Goal: Task Accomplishment & Management: Manage account settings

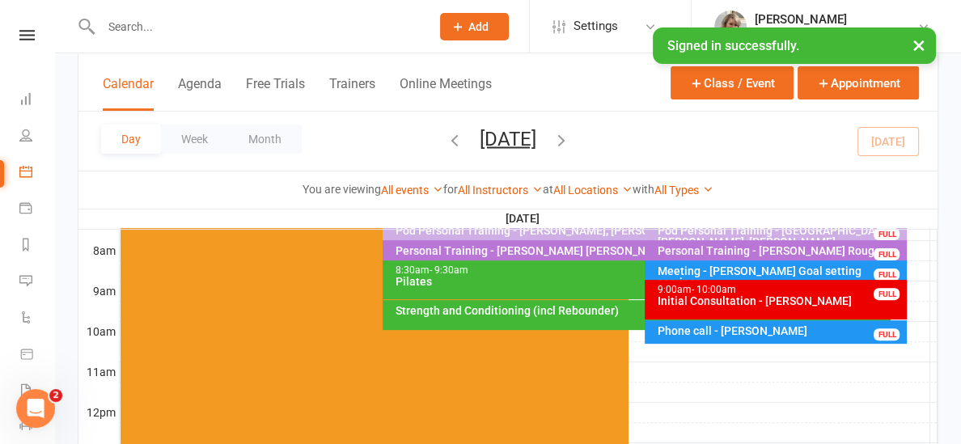
scroll to position [419, 0]
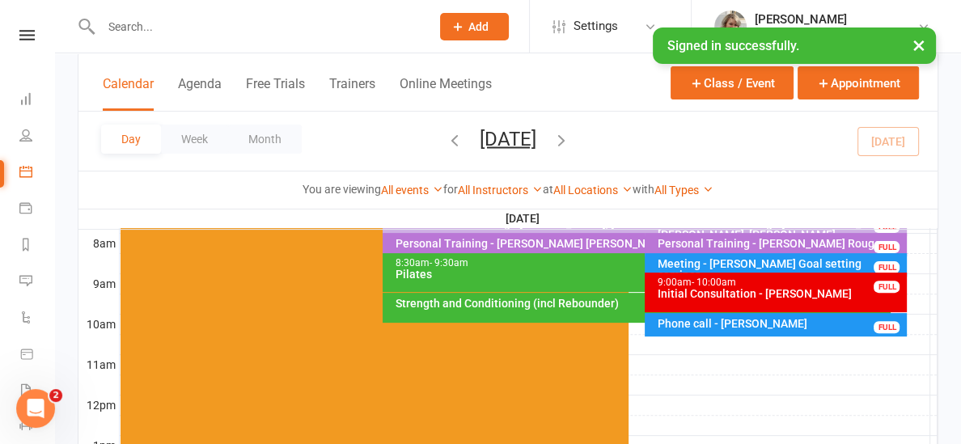
click at [466, 311] on div "Strength and Conditioning (incl Rebounder)" at bounding box center [637, 308] width 508 height 30
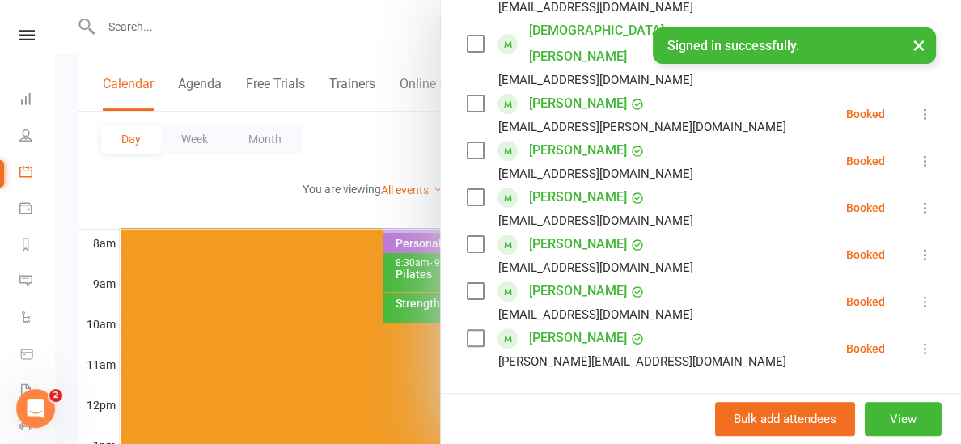
scroll to position [388, 0]
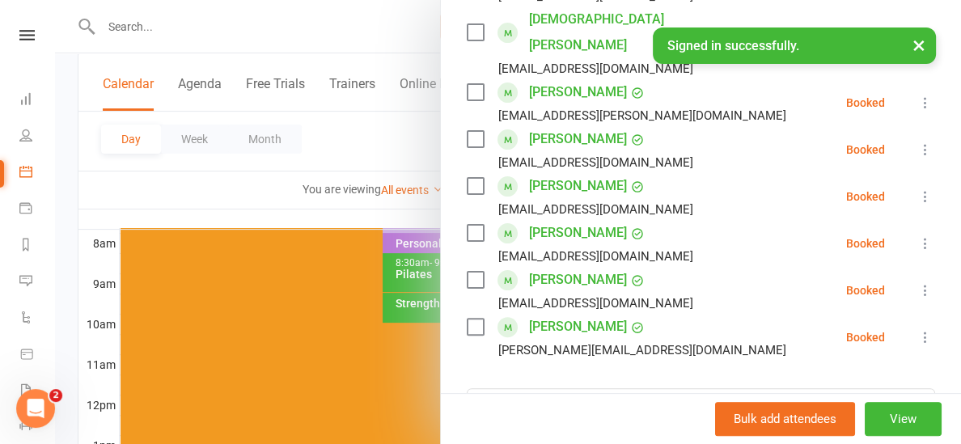
click at [353, 217] on div at bounding box center [508, 222] width 906 height 444
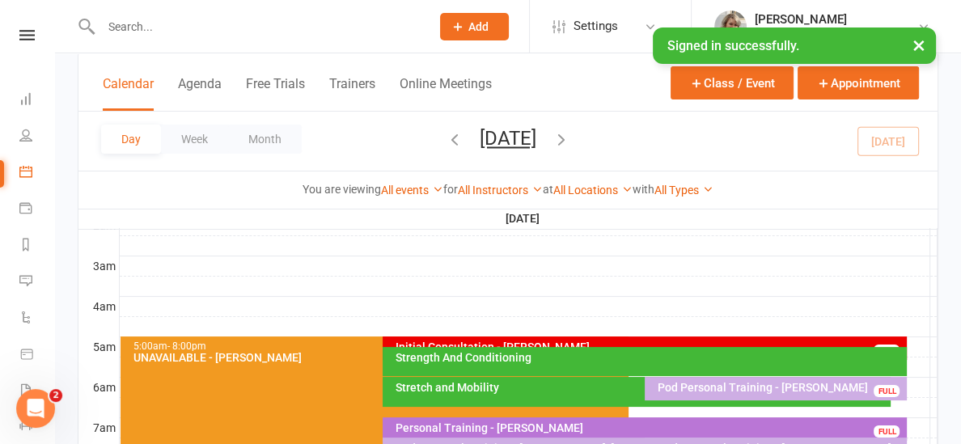
scroll to position [192, 0]
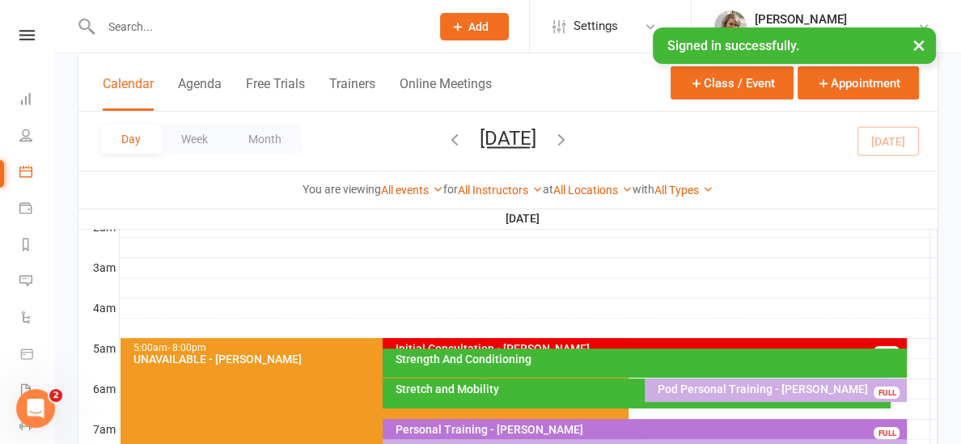
click at [569, 343] on div "Initial Consultation - [PERSON_NAME]" at bounding box center [648, 348] width 509 height 11
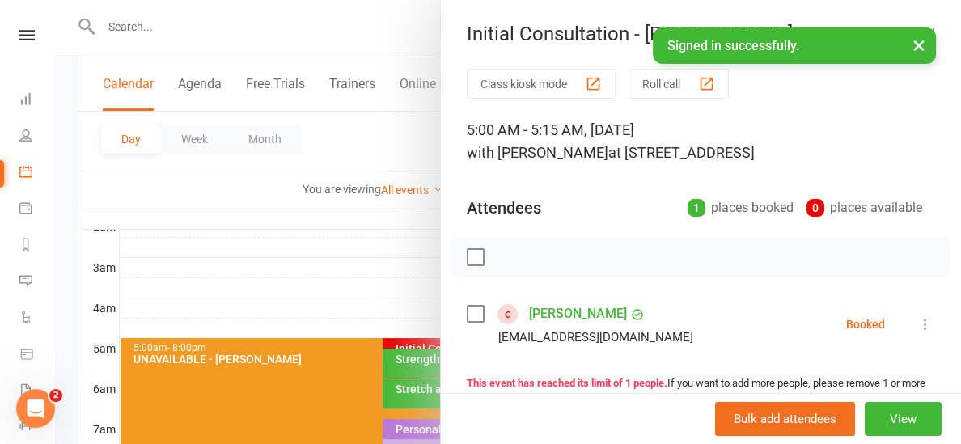
click at [577, 313] on link "[PERSON_NAME]" at bounding box center [578, 314] width 98 height 26
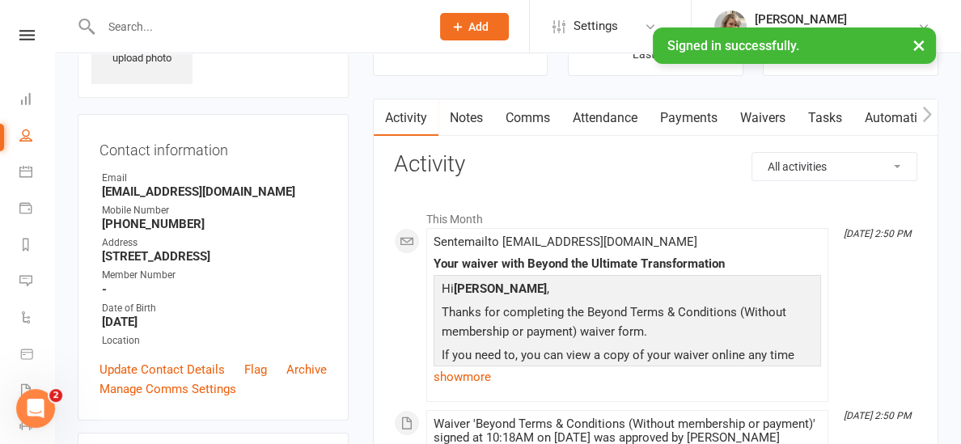
scroll to position [113, 0]
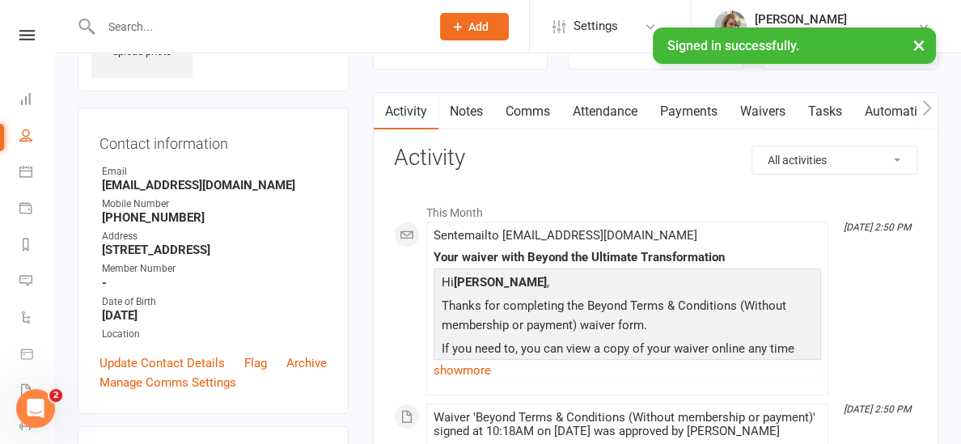
click at [467, 112] on link "Notes" at bounding box center [466, 111] width 56 height 37
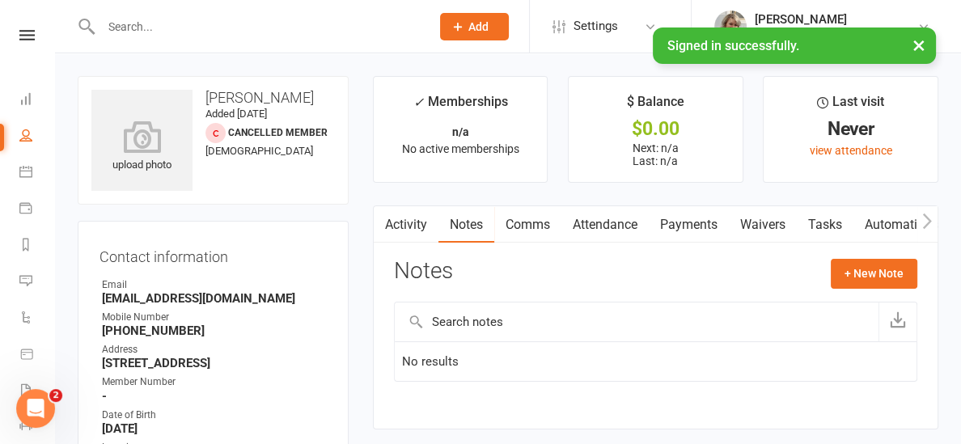
click at [11, 32] on link at bounding box center [26, 35] width 57 height 11
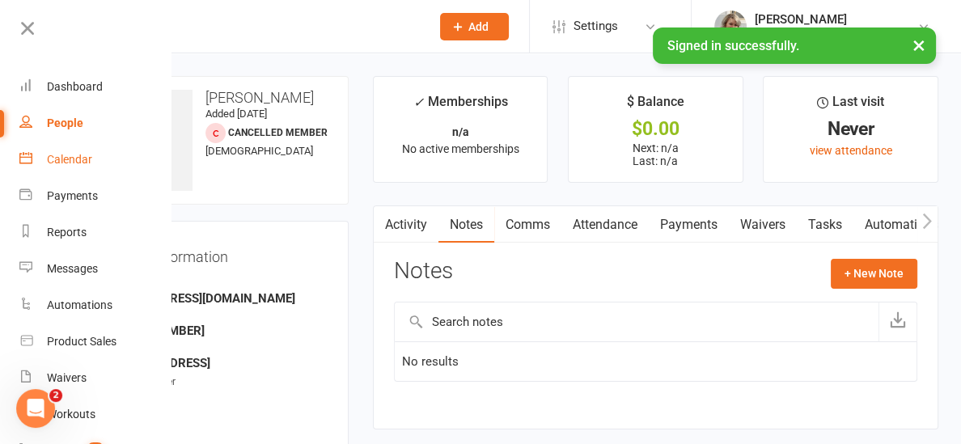
click at [84, 167] on link "Calendar" at bounding box center [95, 160] width 153 height 36
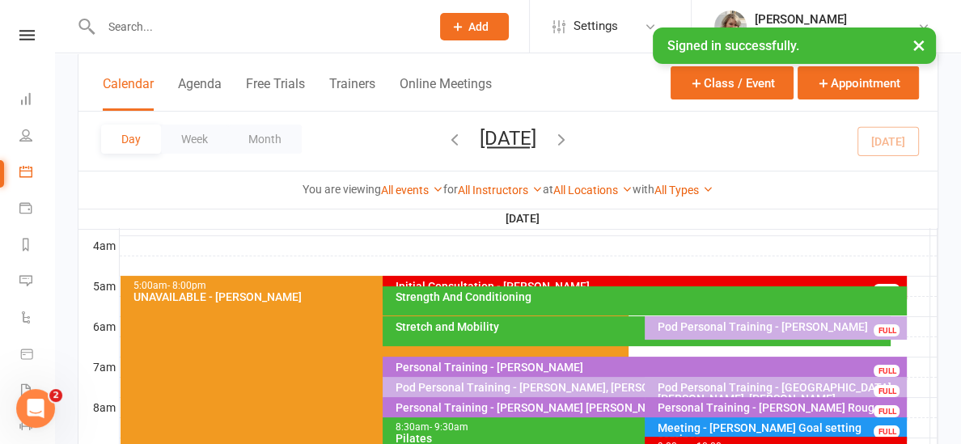
scroll to position [296, 0]
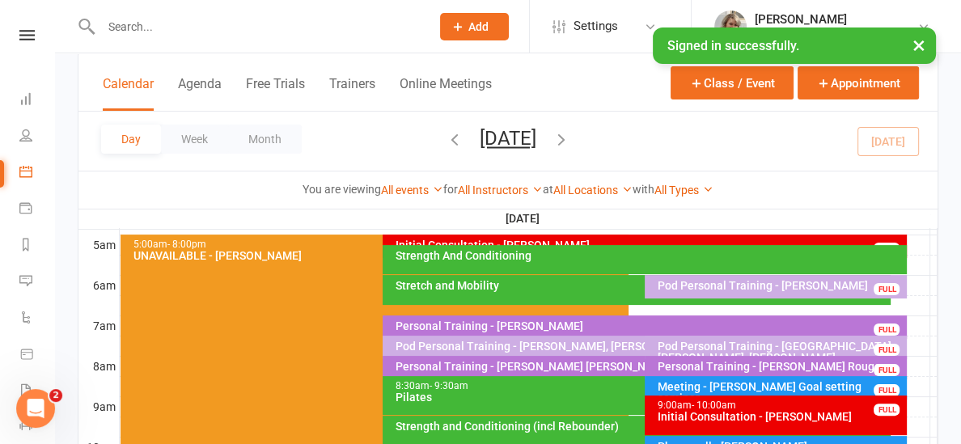
click at [526, 258] on div "Strength And Conditioning" at bounding box center [648, 255] width 509 height 11
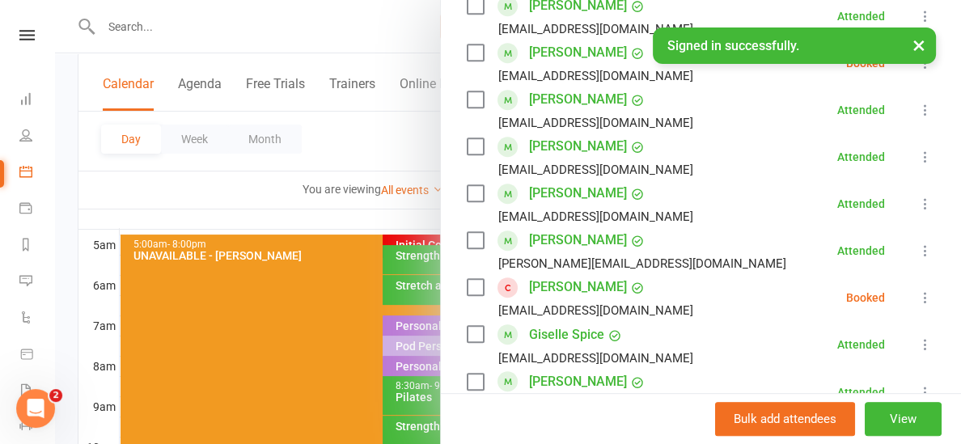
scroll to position [712, 0]
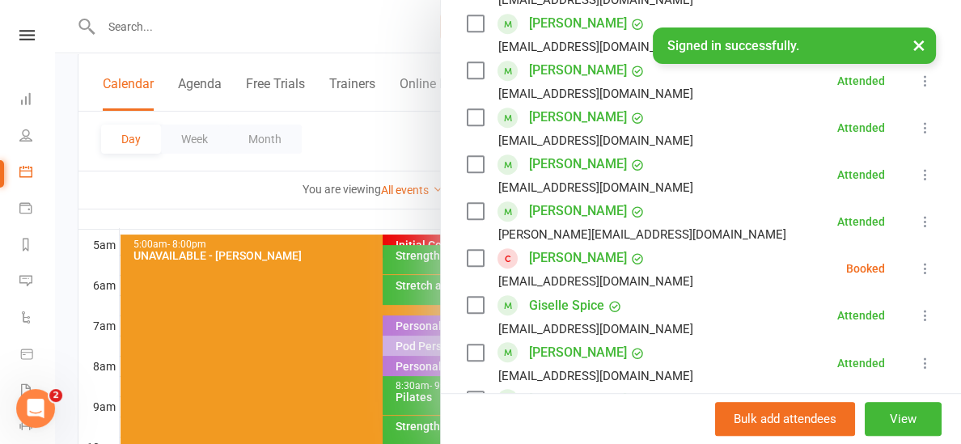
click at [928, 274] on icon at bounding box center [925, 268] width 16 height 16
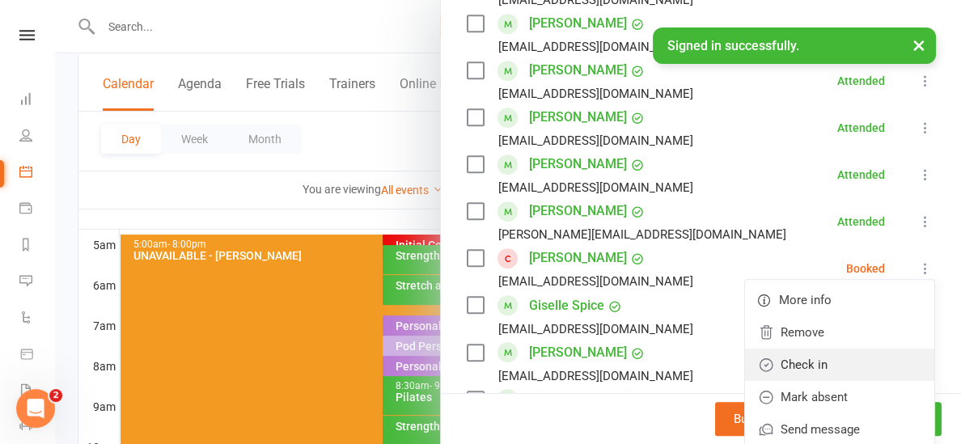
click at [765, 361] on icon at bounding box center [766, 365] width 16 height 16
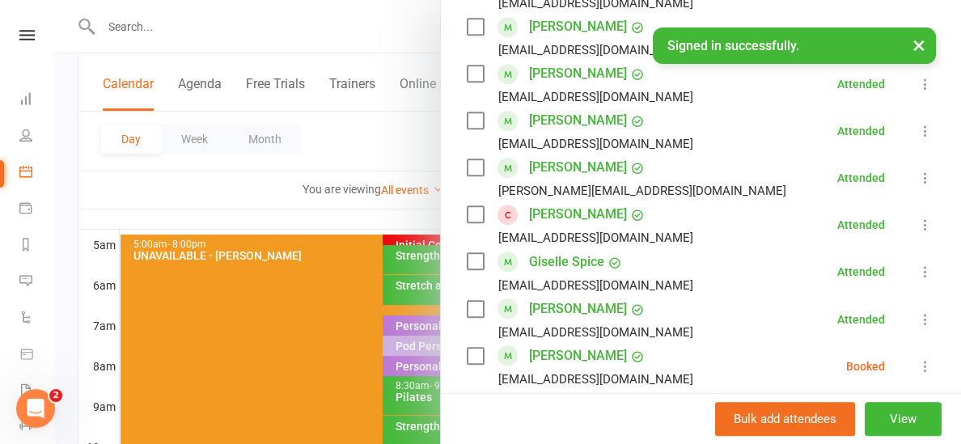
scroll to position [886, 0]
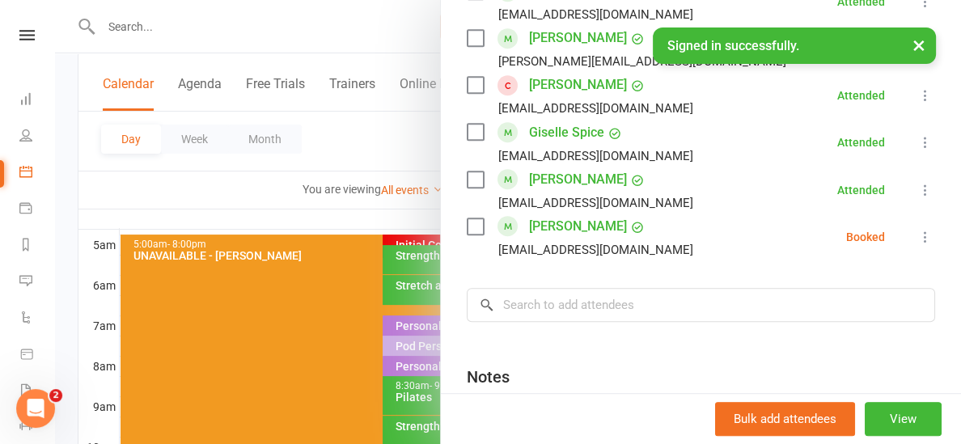
click at [250, 223] on div at bounding box center [508, 222] width 906 height 444
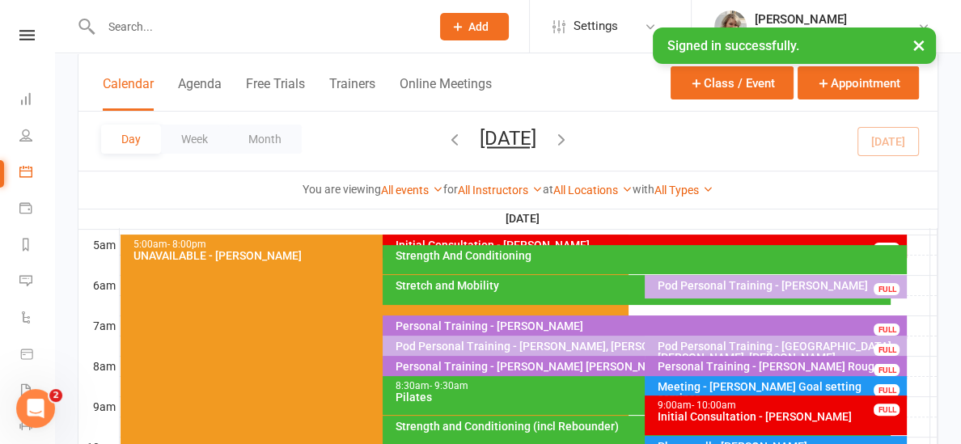
click at [488, 293] on div "Stretch and Mobility" at bounding box center [637, 290] width 508 height 30
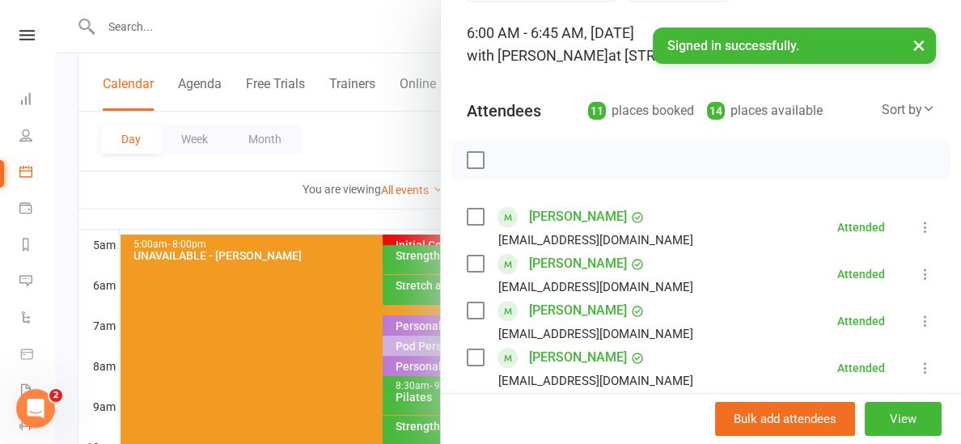
scroll to position [96, 0]
click at [323, 207] on div at bounding box center [508, 222] width 906 height 444
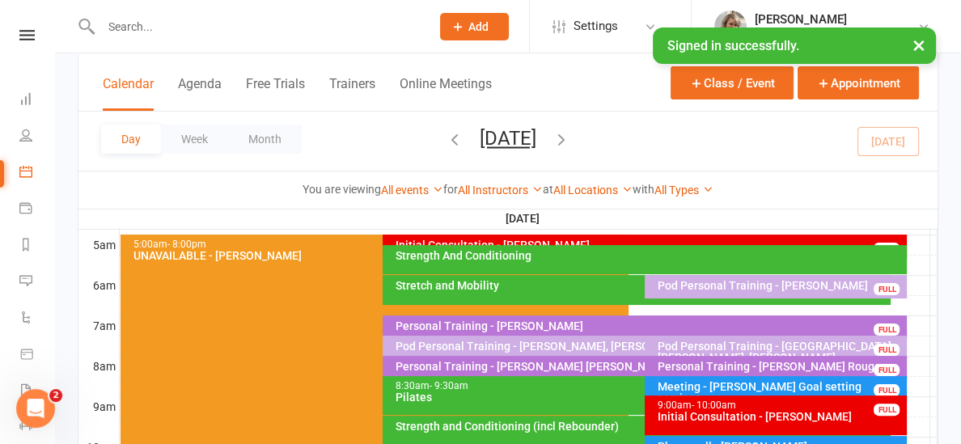
click at [446, 139] on icon "button" at bounding box center [455, 139] width 18 height 18
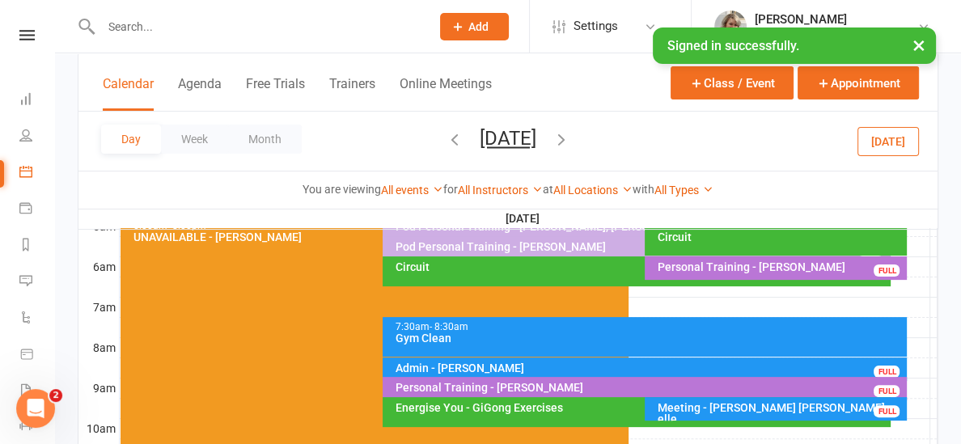
scroll to position [335, 0]
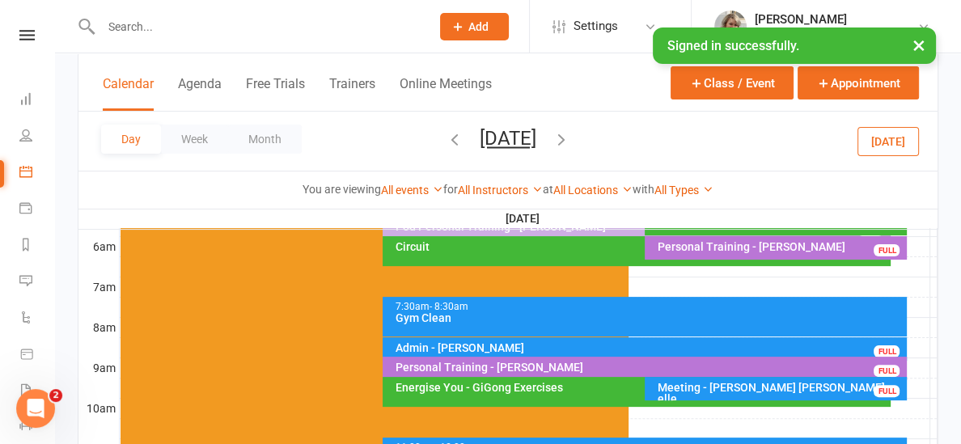
click at [526, 252] on div "Circuit" at bounding box center [637, 251] width 508 height 30
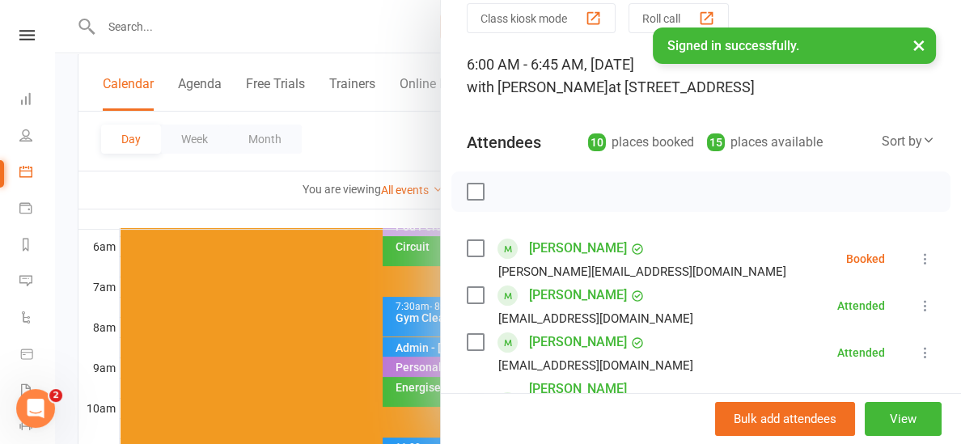
scroll to position [70, 0]
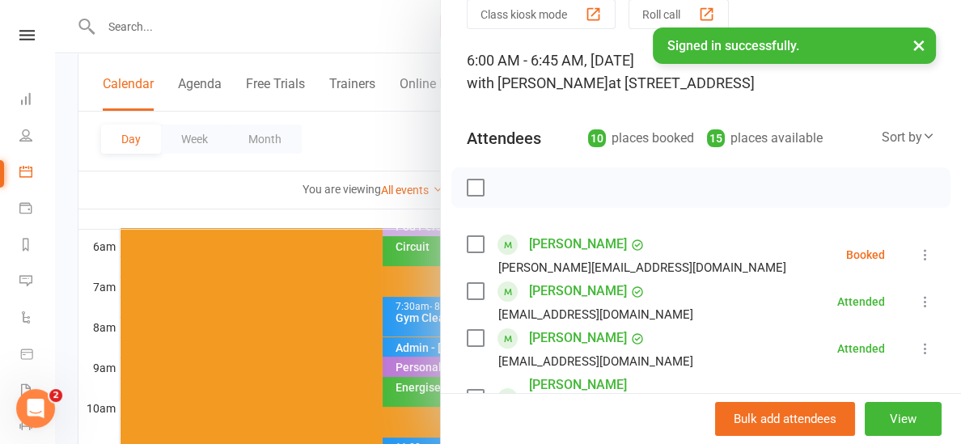
click at [928, 254] on icon at bounding box center [925, 255] width 16 height 16
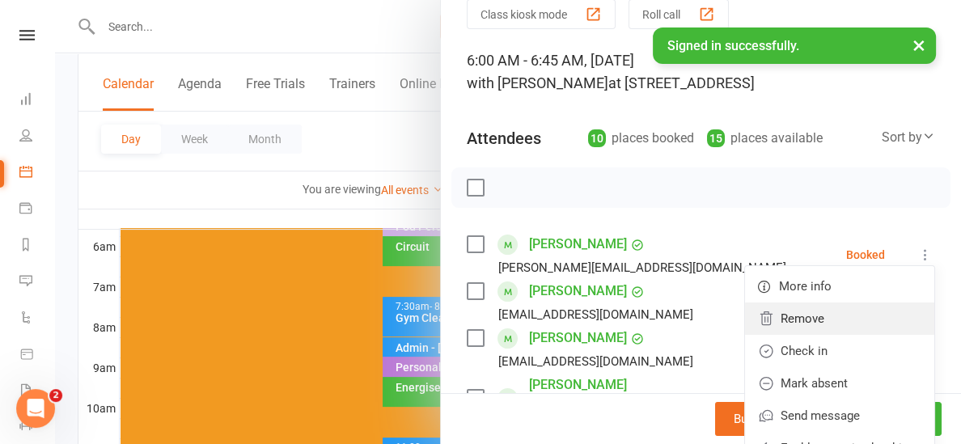
click at [816, 320] on link "Remove" at bounding box center [839, 318] width 189 height 32
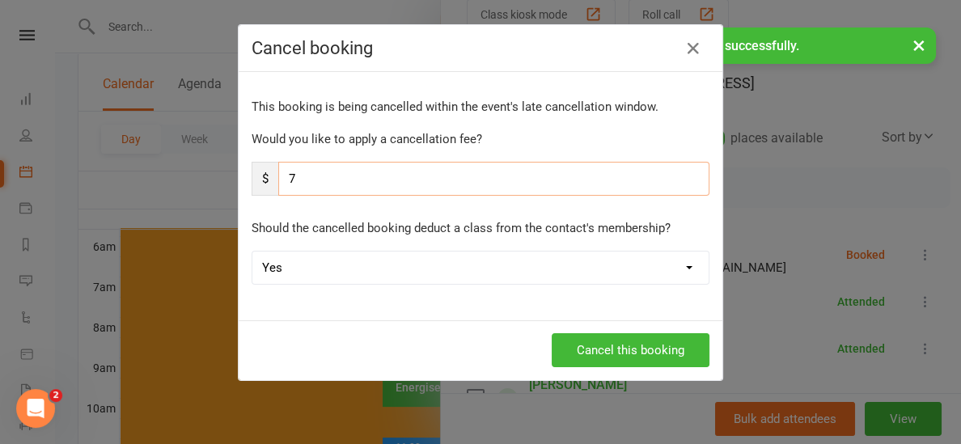
click at [356, 171] on input "7" at bounding box center [493, 179] width 431 height 34
click at [574, 348] on button "Cancel this booking" at bounding box center [631, 350] width 158 height 34
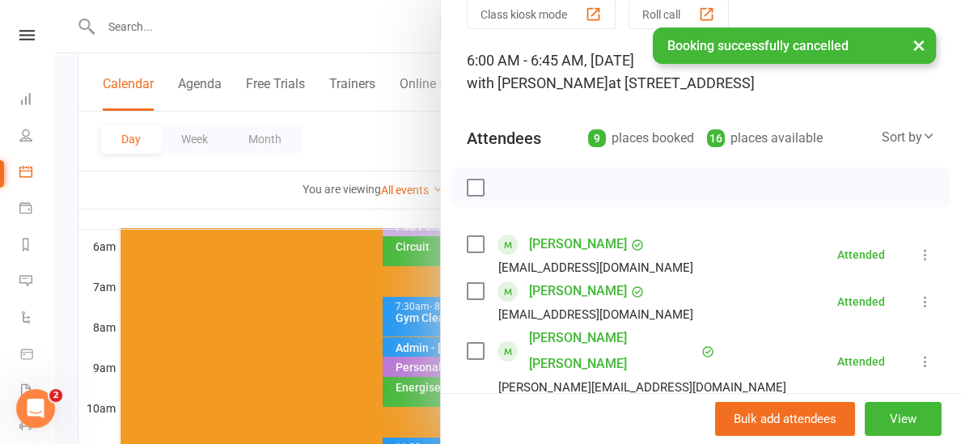
click at [374, 222] on div at bounding box center [508, 222] width 906 height 444
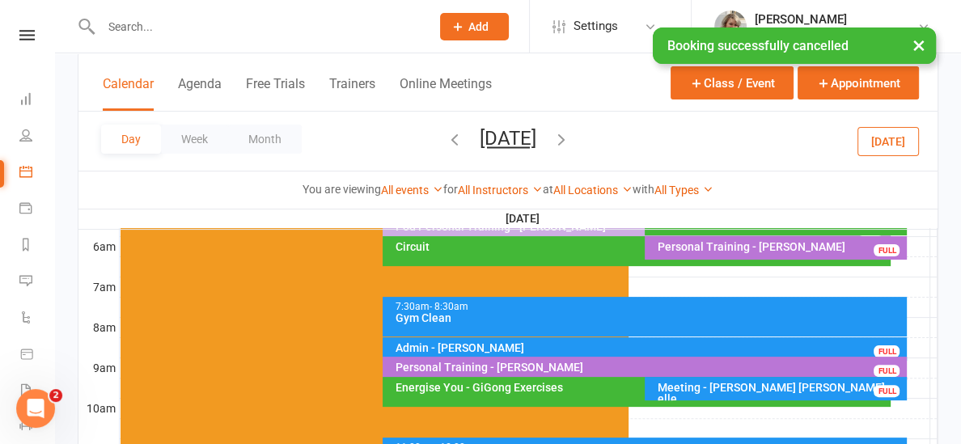
click at [570, 139] on icon "button" at bounding box center [561, 139] width 18 height 18
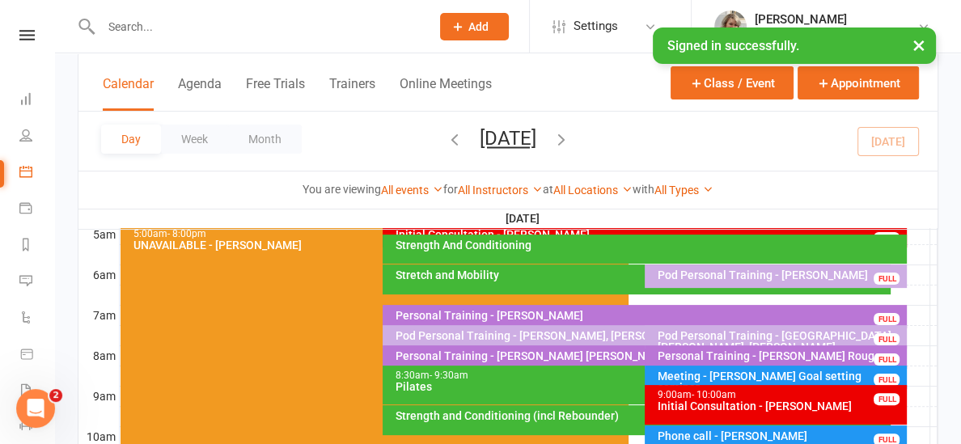
scroll to position [302, 0]
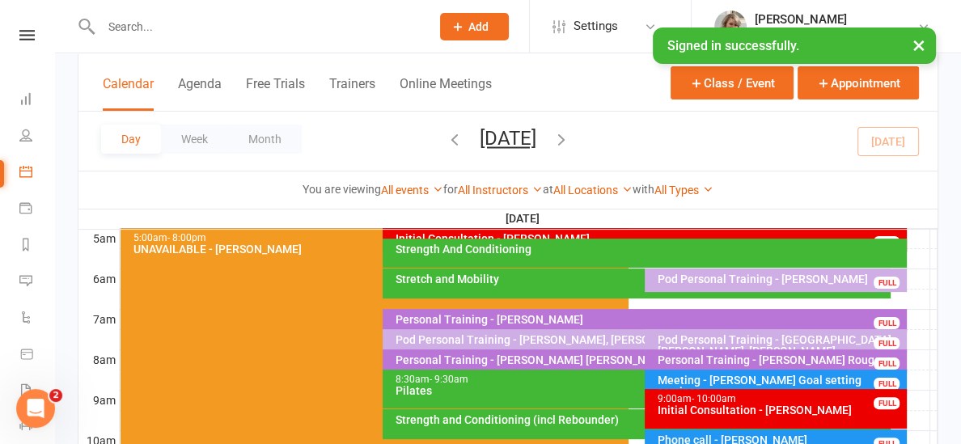
click at [529, 281] on div "Stretch and Mobility" at bounding box center [640, 278] width 493 height 11
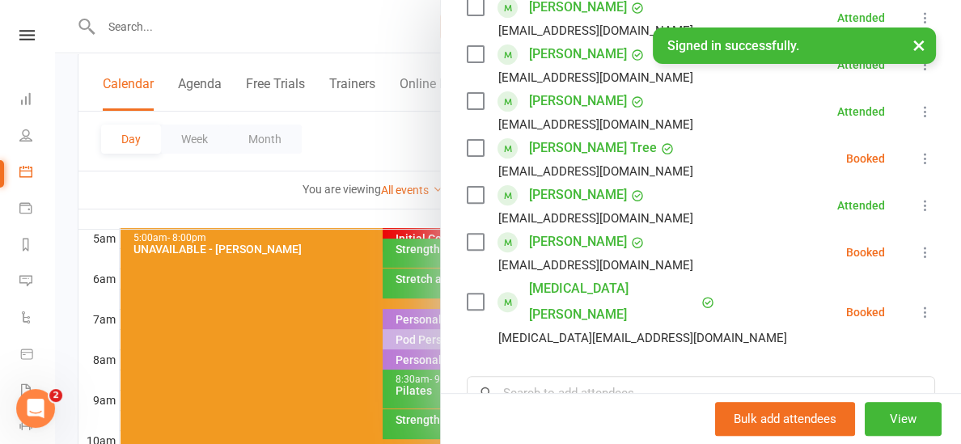
scroll to position [497, 0]
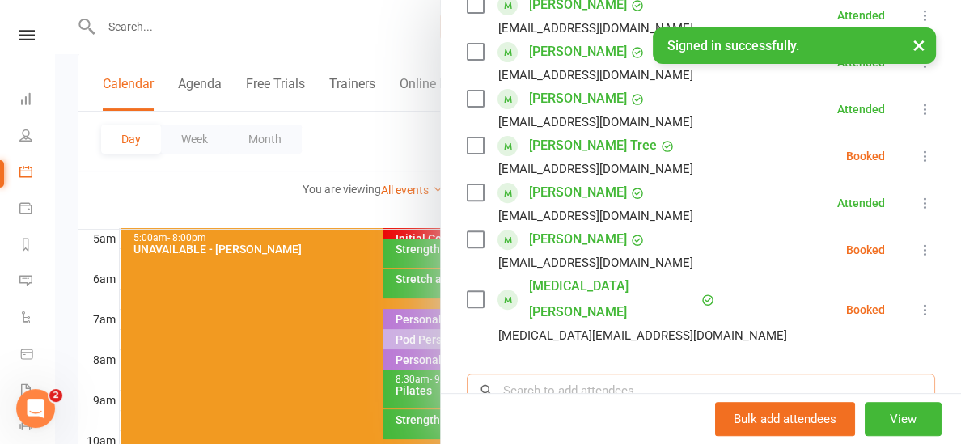
click at [522, 374] on input "search" at bounding box center [701, 391] width 468 height 34
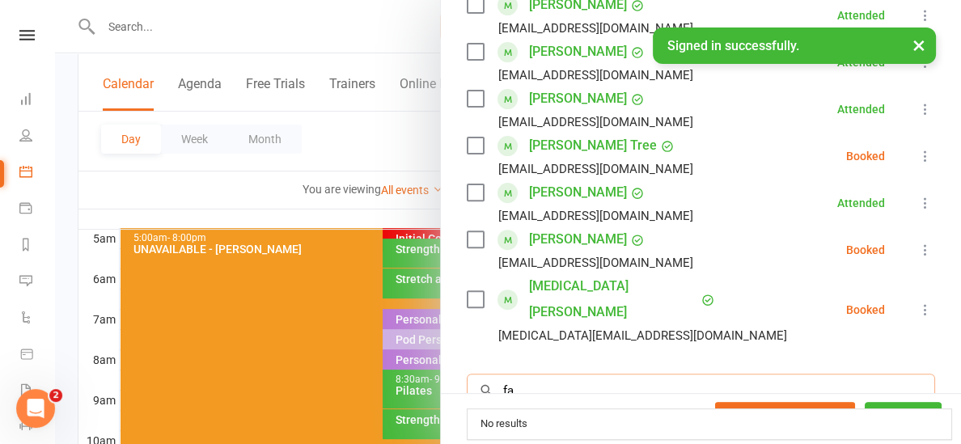
type input "f"
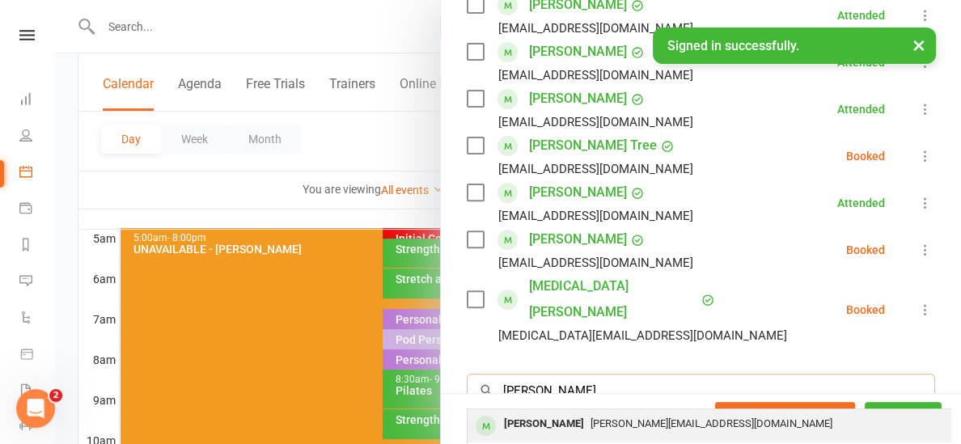
type input "[PERSON_NAME]"
click at [554, 412] on div "[PERSON_NAME]" at bounding box center [543, 423] width 93 height 23
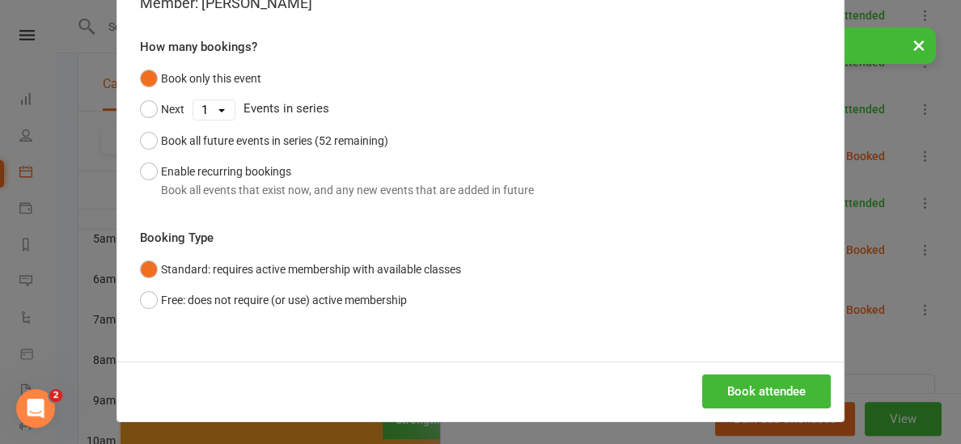
scroll to position [119, 0]
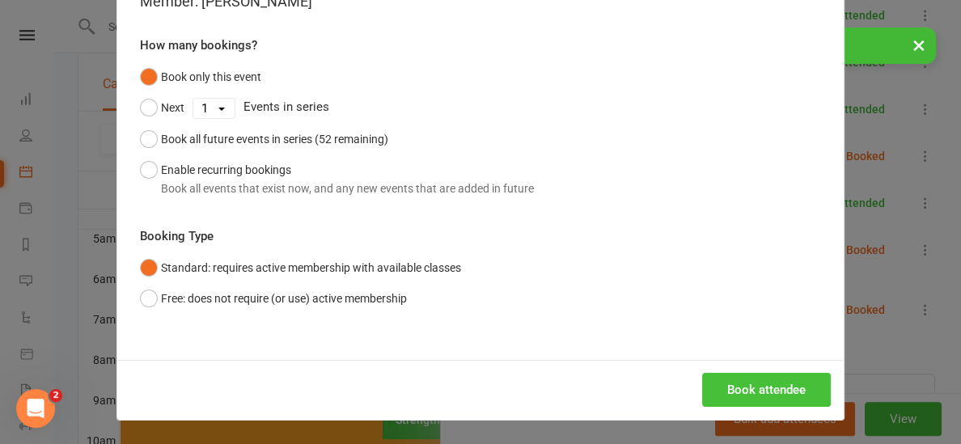
click at [759, 392] on button "Book attendee" at bounding box center [766, 390] width 129 height 34
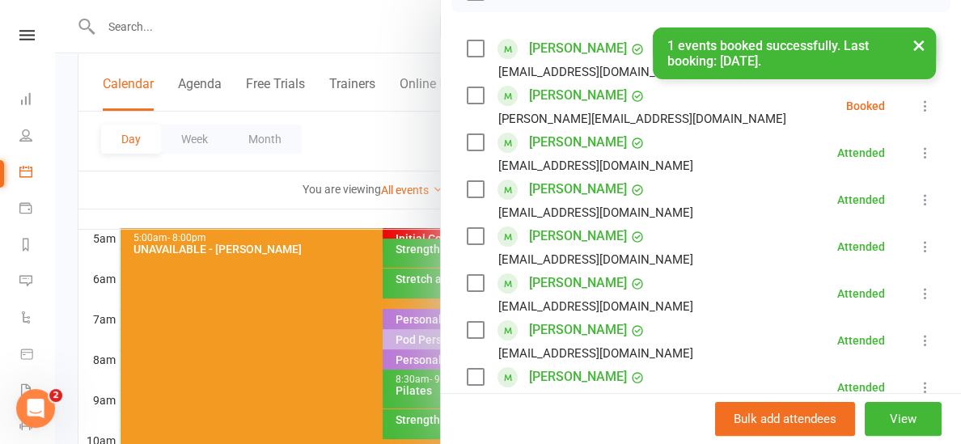
scroll to position [201, 0]
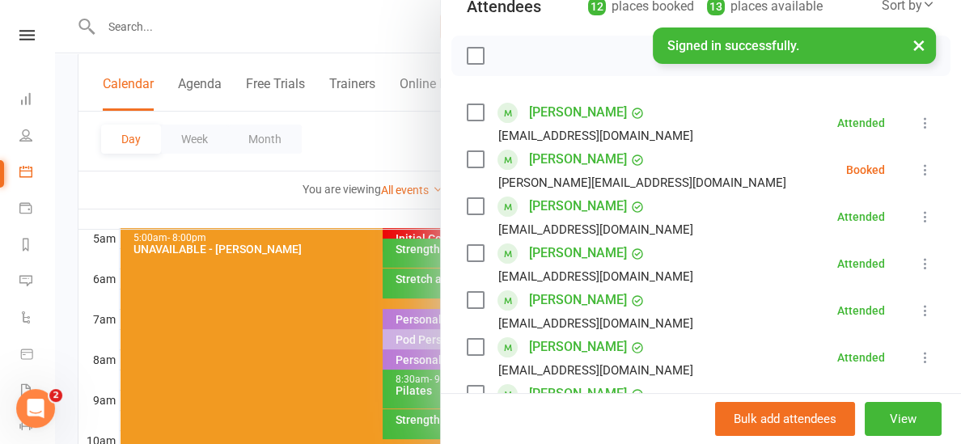
click at [924, 173] on icon at bounding box center [925, 170] width 16 height 16
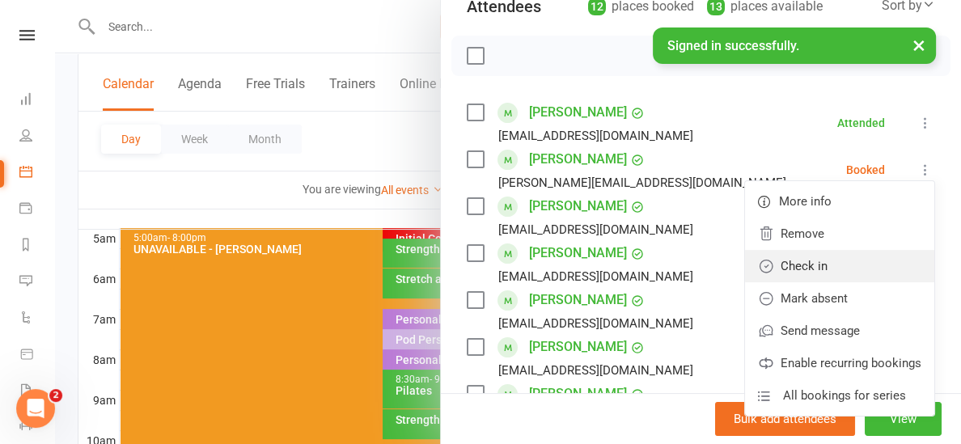
click at [839, 262] on link "Check in" at bounding box center [839, 266] width 189 height 32
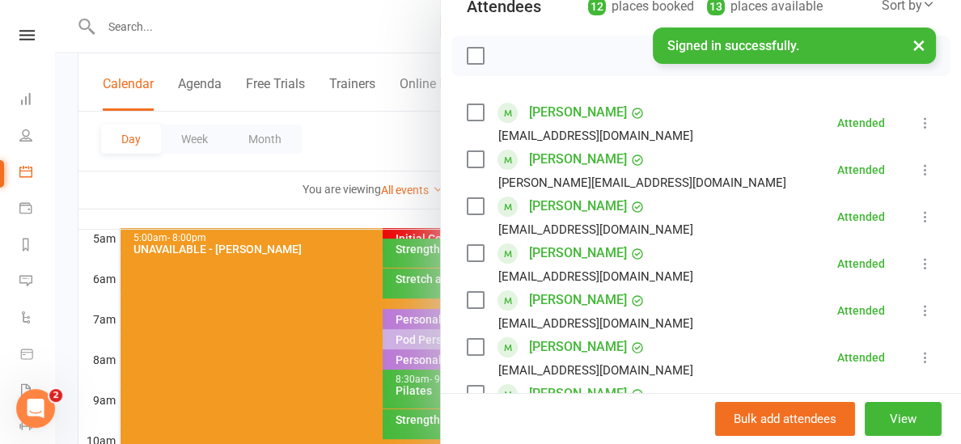
click at [257, 213] on div at bounding box center [508, 222] width 906 height 444
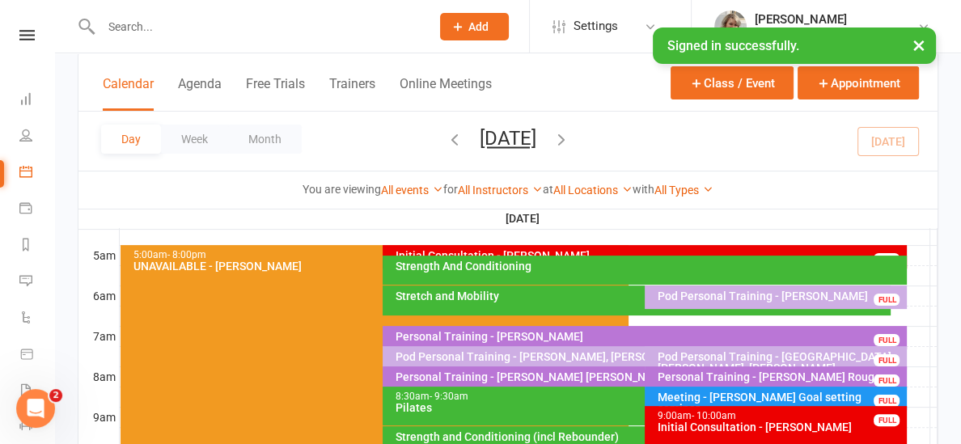
scroll to position [275, 0]
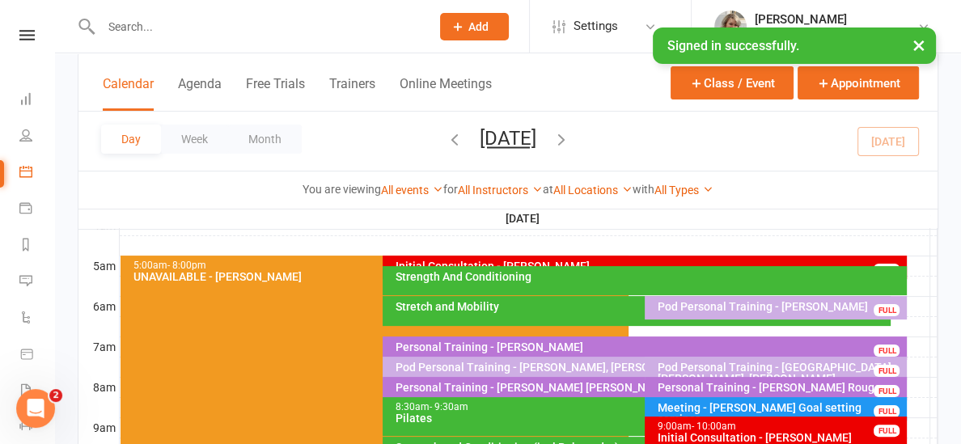
click at [529, 309] on div "Stretch and Mobility" at bounding box center [640, 306] width 493 height 11
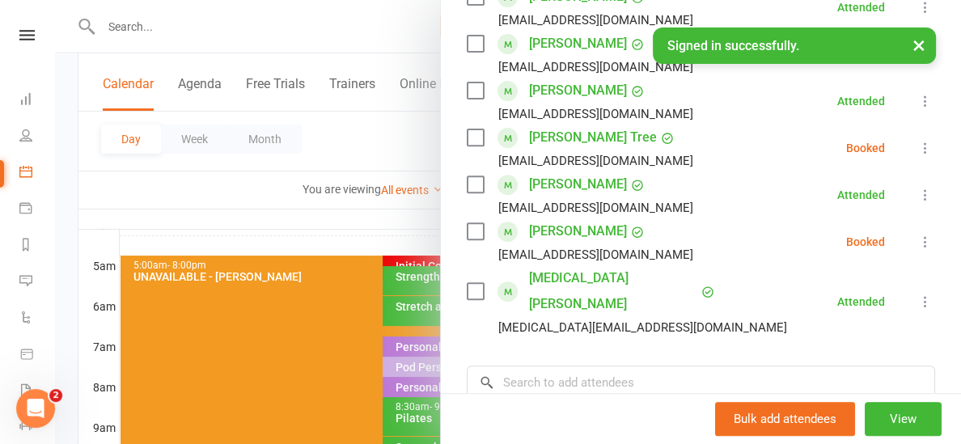
scroll to position [539, 0]
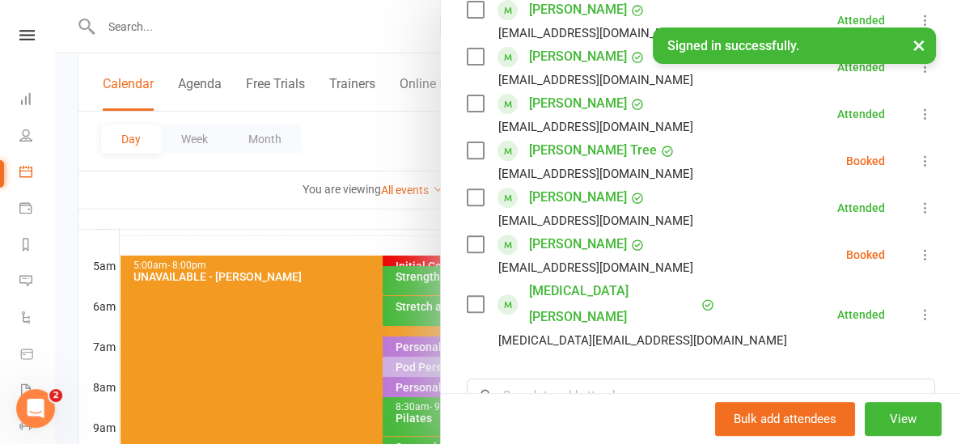
click at [380, 239] on div at bounding box center [508, 222] width 906 height 444
